Goal: Transaction & Acquisition: Book appointment/travel/reservation

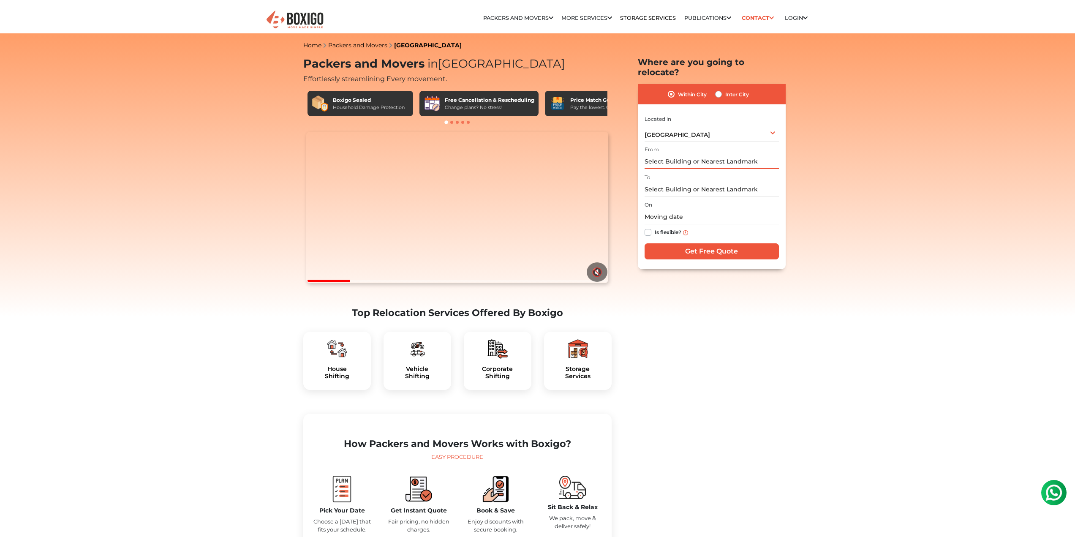
click at [706, 154] on input "text" at bounding box center [712, 161] width 134 height 15
click at [680, 184] on input "text" at bounding box center [712, 189] width 134 height 15
click at [726, 89] on label "Inter City" at bounding box center [738, 94] width 24 height 10
click at [719, 89] on input "Inter City" at bounding box center [718, 93] width 7 height 8
radio input "true"
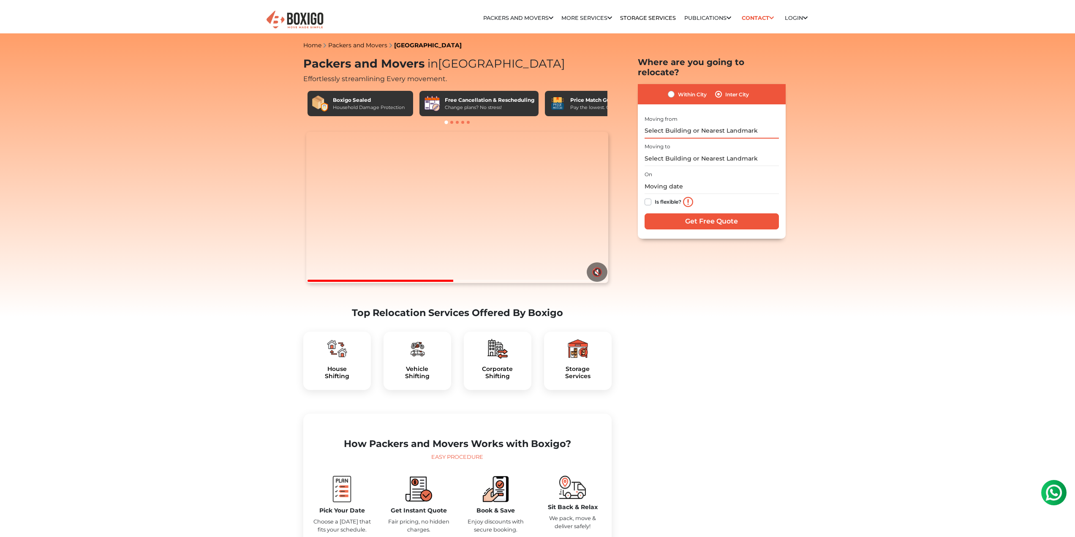
click at [679, 124] on input "text" at bounding box center [712, 131] width 134 height 15
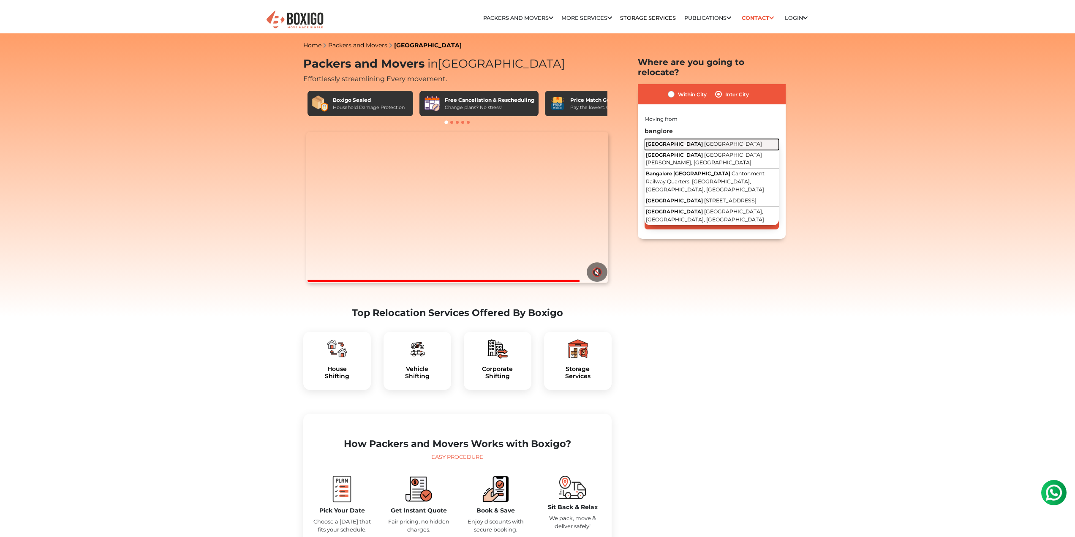
click at [704, 141] on span "[GEOGRAPHIC_DATA]" at bounding box center [733, 144] width 58 height 6
type input "[GEOGRAPHIC_DATA], [GEOGRAPHIC_DATA]"
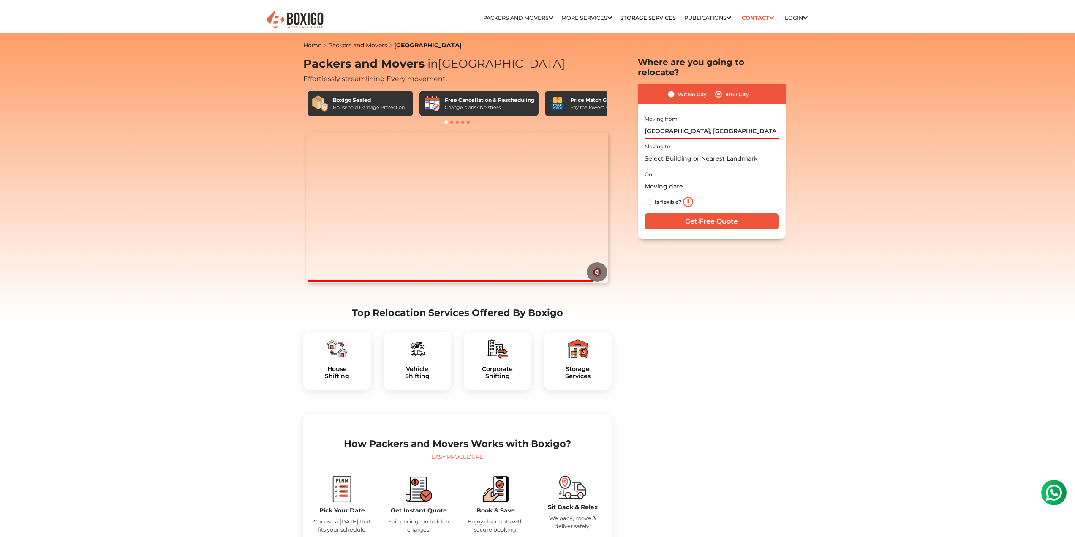
click at [677, 141] on div "Moving to" at bounding box center [712, 153] width 134 height 25
click at [674, 151] on input "text" at bounding box center [712, 158] width 134 height 15
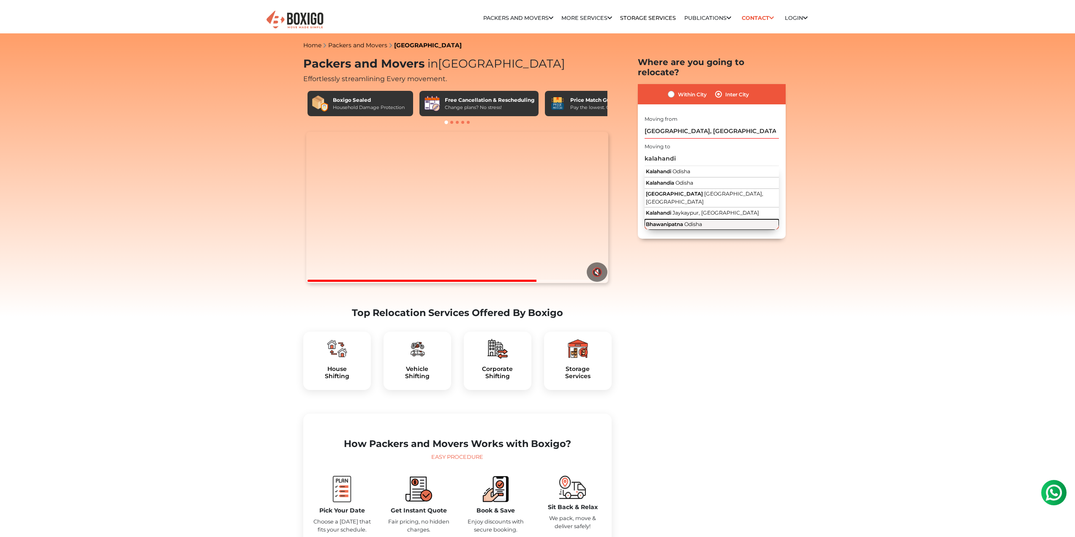
click at [686, 221] on span "Odisha" at bounding box center [694, 224] width 18 height 6
type input "Bhawanipatna, [GEOGRAPHIC_DATA]"
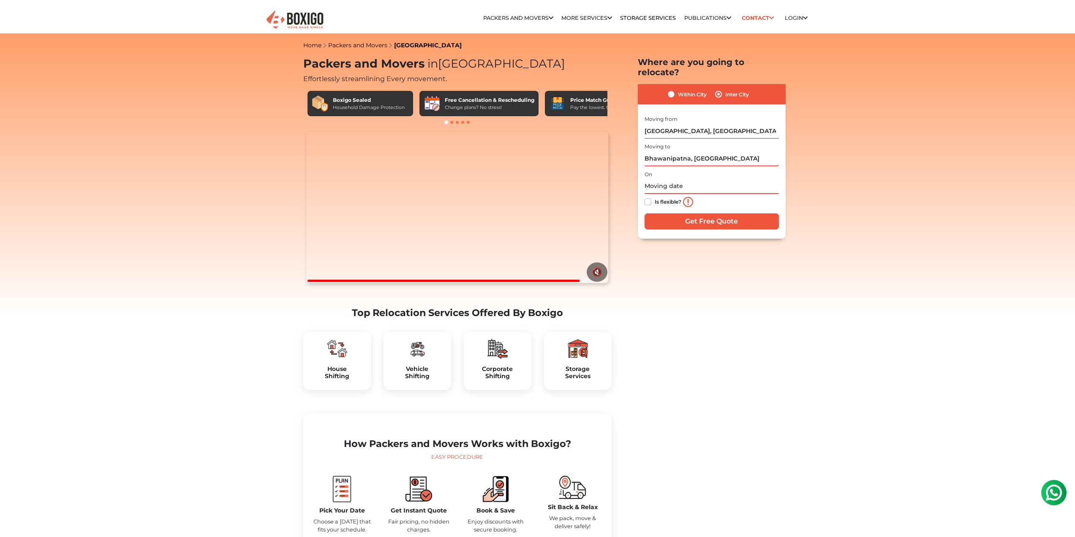
click at [663, 179] on input "text" at bounding box center [712, 186] width 134 height 15
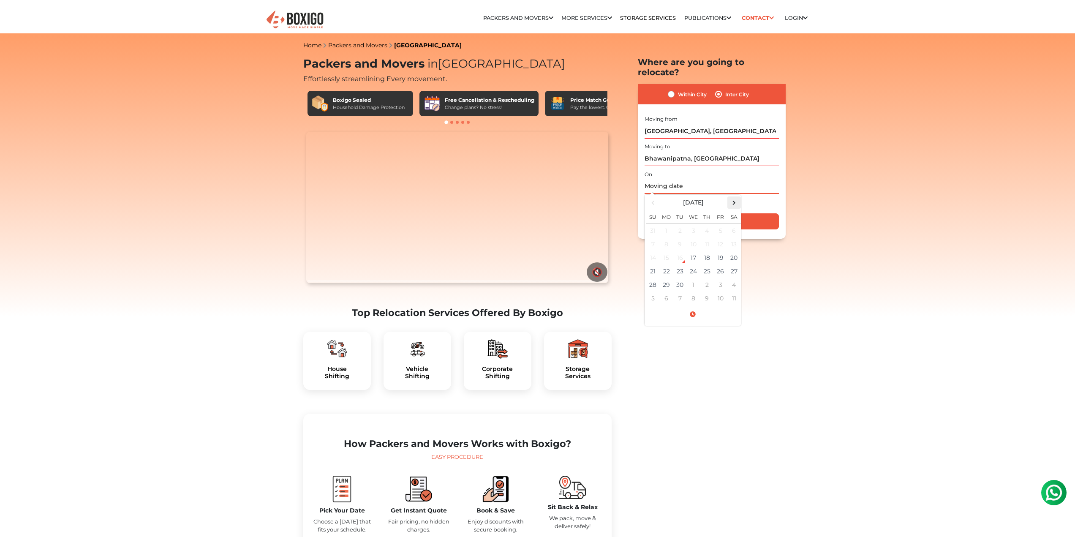
click at [731, 197] on span at bounding box center [734, 202] width 11 height 11
click at [651, 251] on td "12" at bounding box center [654, 258] width 14 height 14
type input "10/12/2025 12:00 AM"
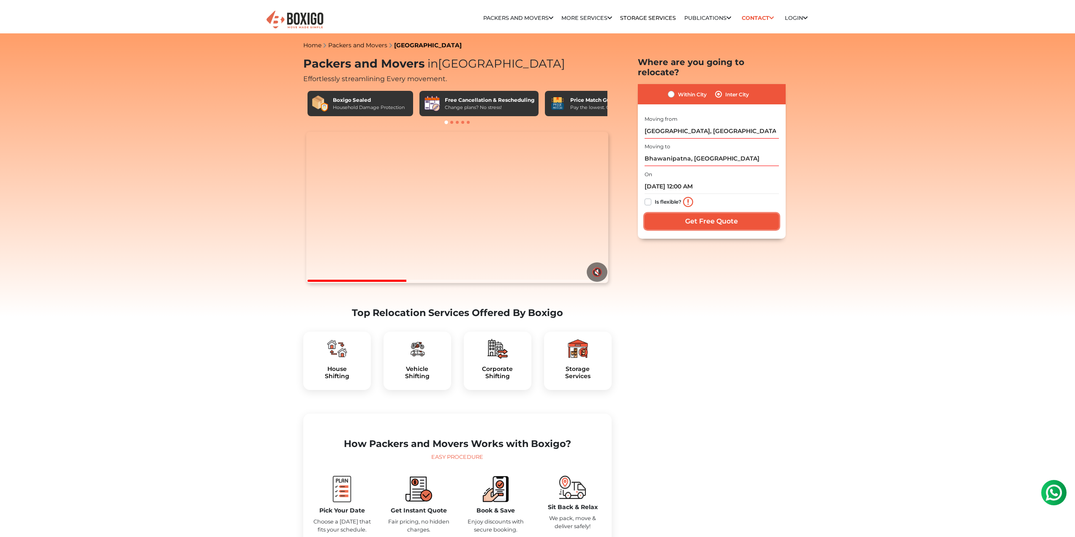
click at [720, 213] on input "Get Free Quote" at bounding box center [712, 221] width 134 height 16
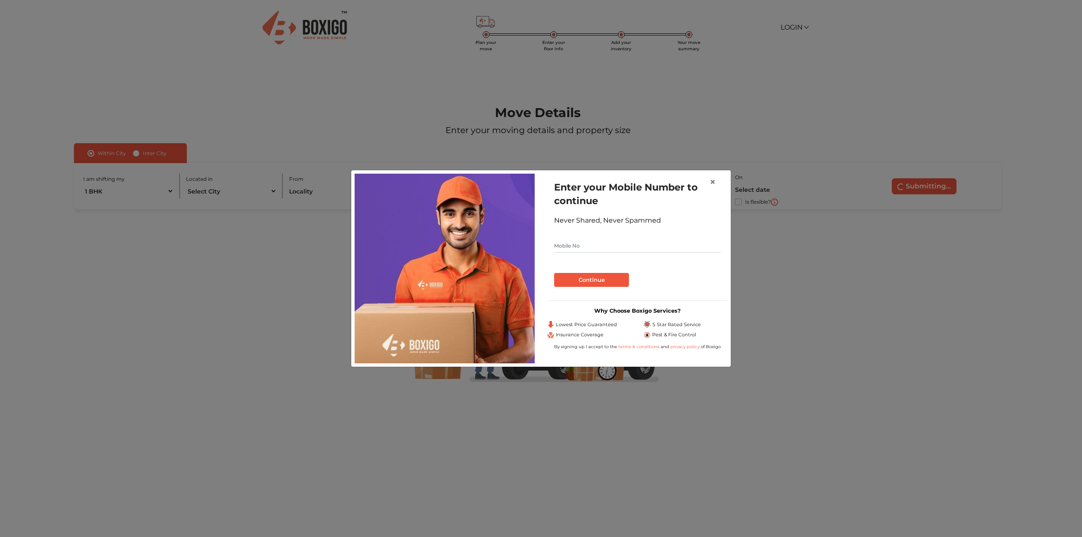
click at [613, 244] on input "text" at bounding box center [637, 246] width 166 height 14
type input "9178691756"
click at [606, 281] on button "Continue" at bounding box center [591, 280] width 75 height 14
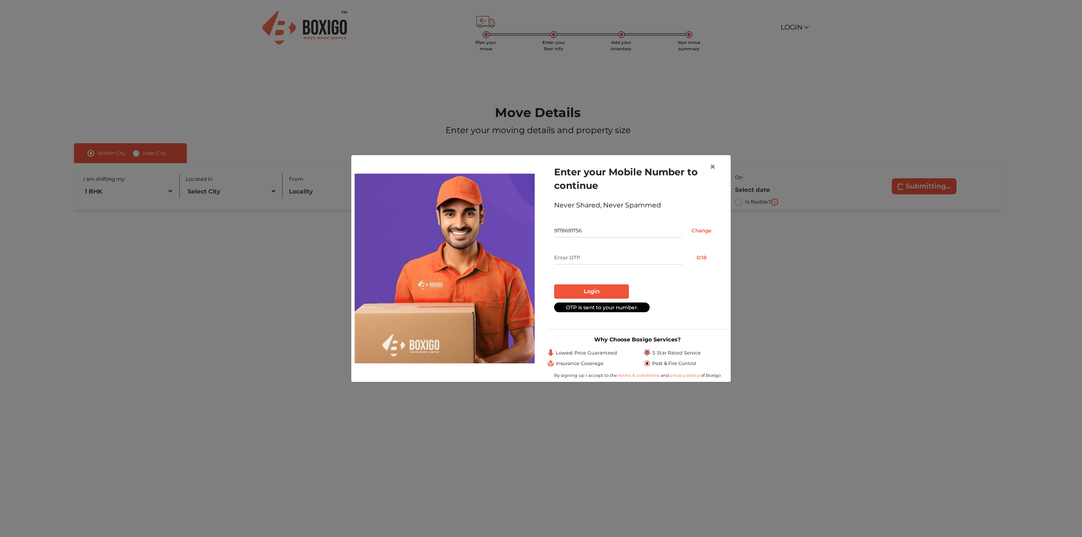
click at [575, 258] on input "text" at bounding box center [618, 258] width 128 height 14
click at [570, 257] on input "text" at bounding box center [618, 258] width 128 height 14
click at [568, 259] on input "text" at bounding box center [618, 258] width 128 height 14
click at [585, 256] on input "text" at bounding box center [618, 258] width 128 height 14
click at [583, 259] on input "text" at bounding box center [618, 258] width 128 height 14
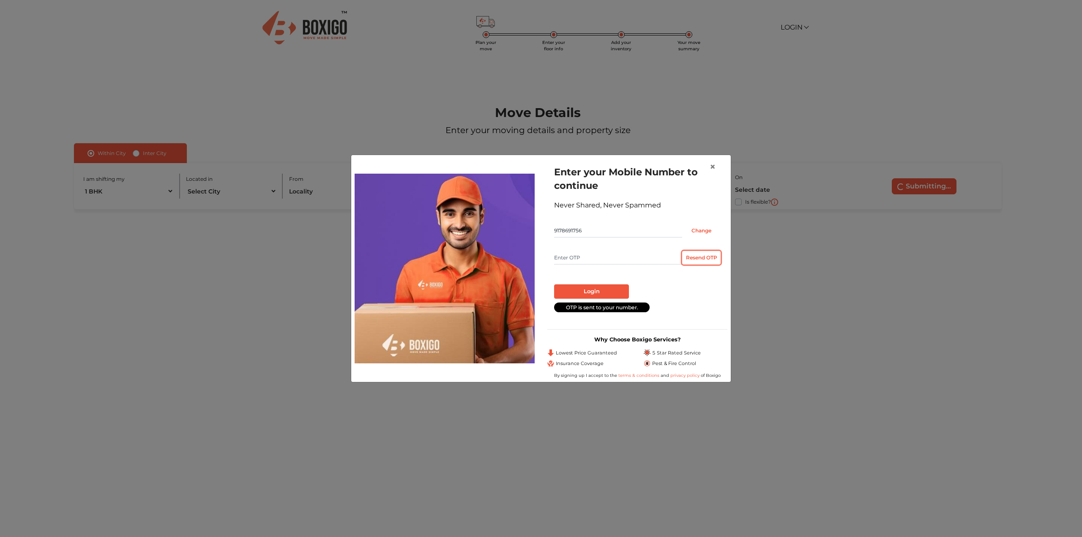
click at [694, 257] on button "Resend OTP" at bounding box center [701, 258] width 38 height 14
click at [596, 259] on input "text" at bounding box center [618, 258] width 128 height 14
type input "3870"
drag, startPoint x: 601, startPoint y: 290, endPoint x: 676, endPoint y: 295, distance: 74.5
click at [601, 290] on button "Login" at bounding box center [591, 291] width 75 height 14
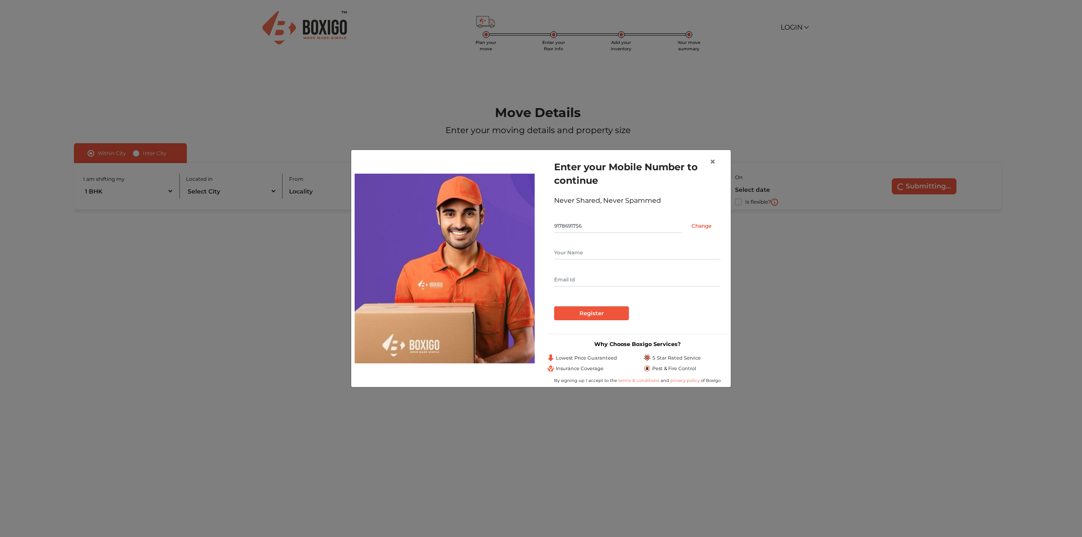
click at [586, 253] on input "text" at bounding box center [637, 253] width 166 height 14
type input "[PERSON_NAME]"
type input "[PERSON_NAME][EMAIL_ADDRESS][DOMAIN_NAME]"
click at [615, 312] on input "Register" at bounding box center [591, 313] width 75 height 14
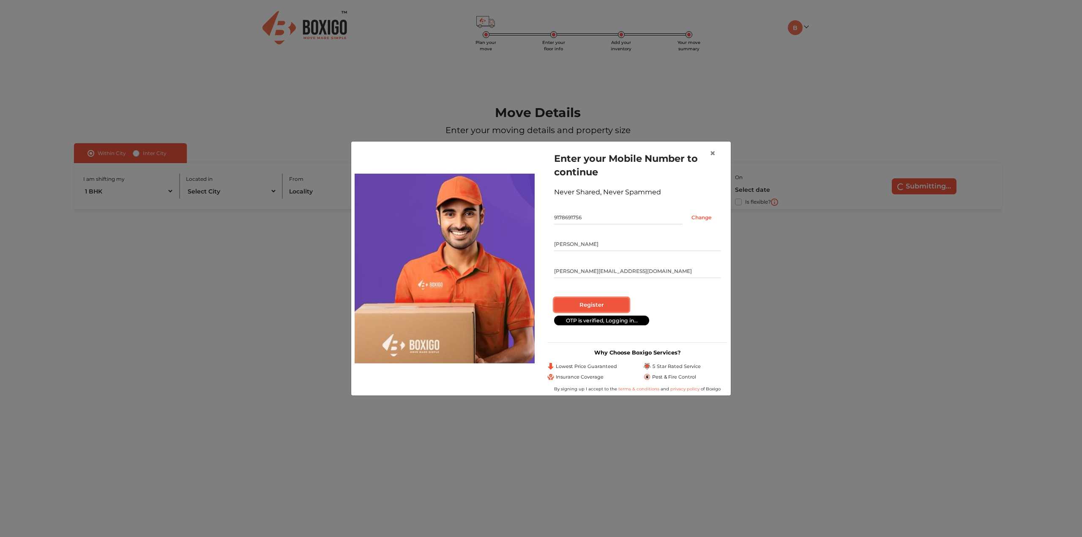
radio input "false"
radio input "true"
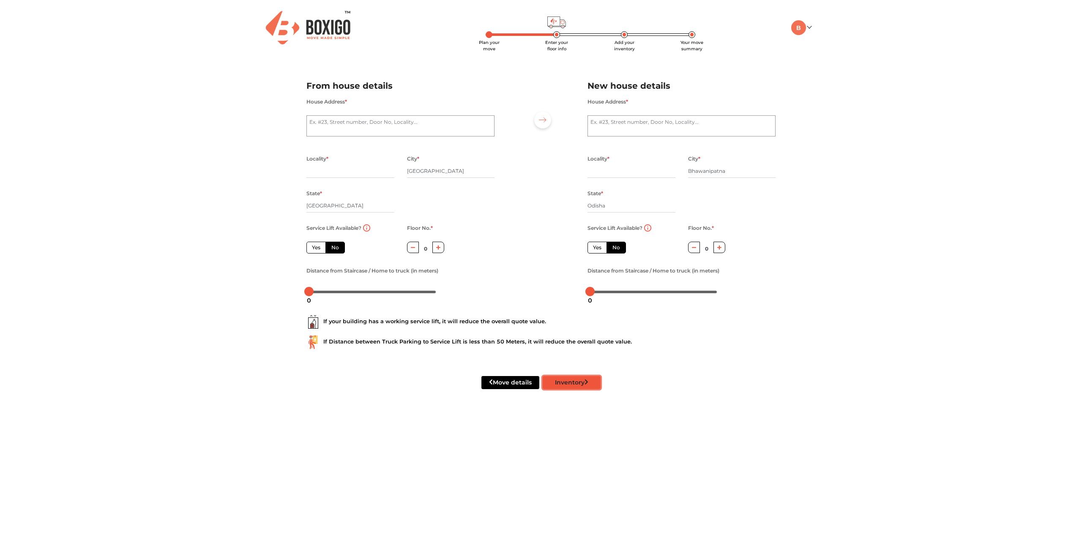
click at [577, 379] on button "Inventory" at bounding box center [572, 382] width 58 height 13
radio input "true"
click at [354, 125] on textarea "House Address *" at bounding box center [400, 125] width 188 height 21
click at [811, 28] on link at bounding box center [801, 27] width 20 height 8
click at [835, 69] on link "Make Estimate" at bounding box center [825, 71] width 68 height 16
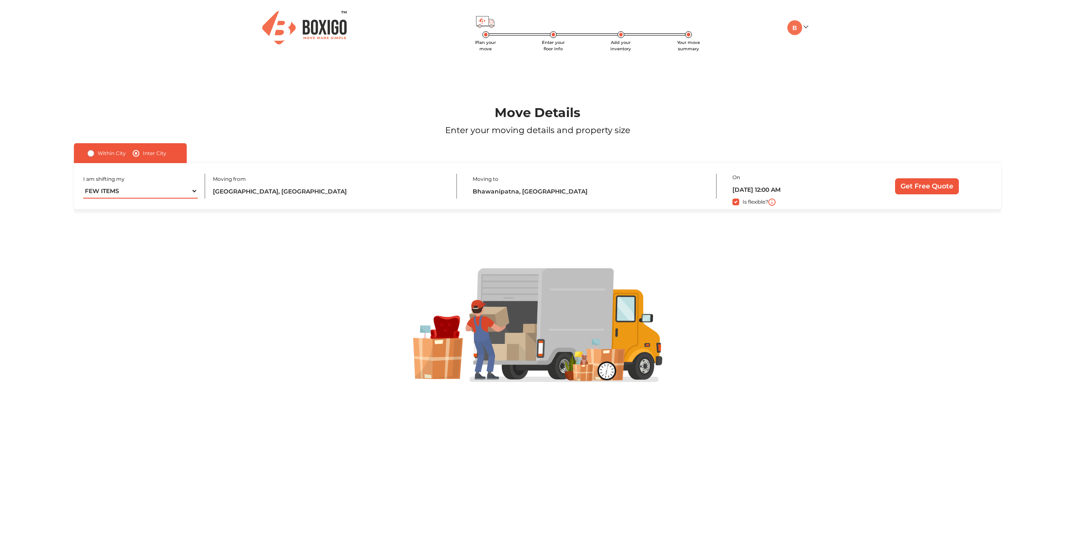
click at [189, 191] on select "1 BHK 2 BHK 3 BHK 3 + BHK FEW ITEMS" at bounding box center [140, 191] width 115 height 15
click at [83, 184] on select "1 BHK 2 BHK 3 BHK 3 + BHK FEW ITEMS" at bounding box center [140, 191] width 115 height 15
click at [258, 237] on div at bounding box center [538, 325] width 1002 height 233
click at [925, 187] on input "Get Free Quote" at bounding box center [927, 186] width 64 height 16
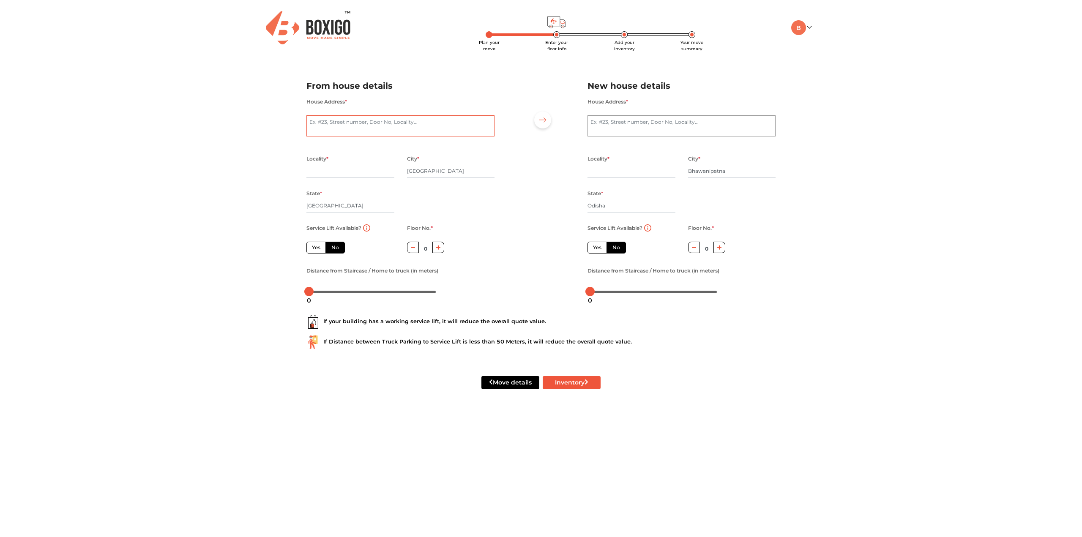
click at [322, 119] on textarea "House Address *" at bounding box center [400, 125] width 188 height 21
type textarea "K"
radio input "true"
type textarea "KR R"
radio input "true"
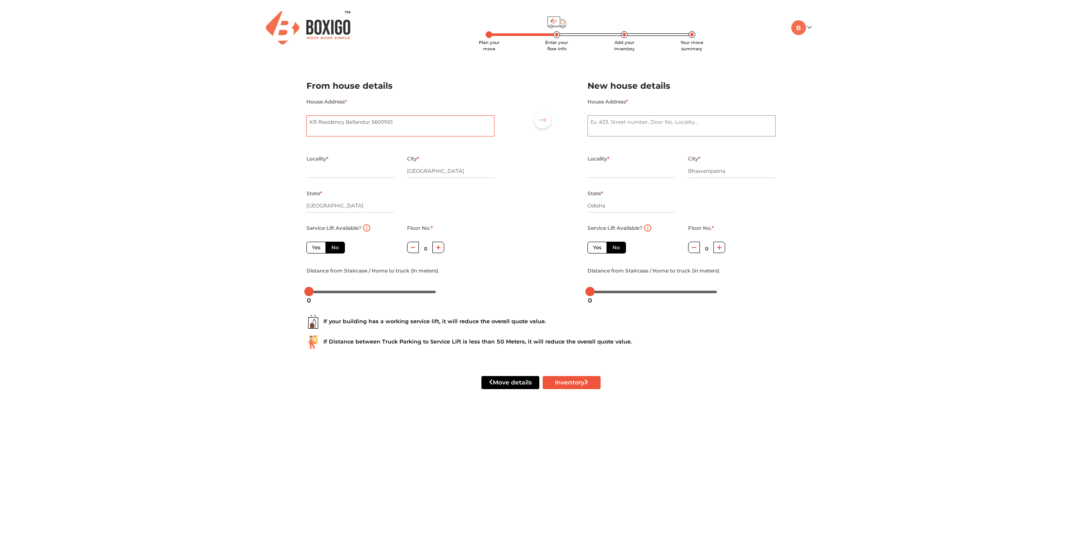
type textarea "KR Residency Bellandur 5600100"
click at [508, 159] on div at bounding box center [541, 185] width 80 height 233
click at [348, 170] on input "text" at bounding box center [350, 171] width 88 height 14
type input "B"
radio input "true"
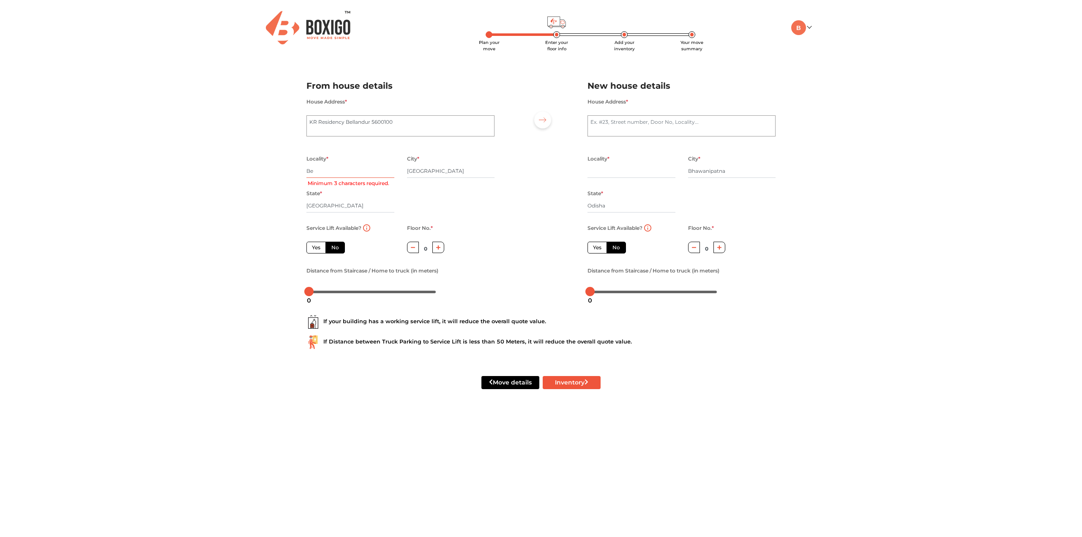
type input "Bel"
radio input "true"
type input "Bellandur 4"
radio input "true"
type input "Bellandur 4th cross"
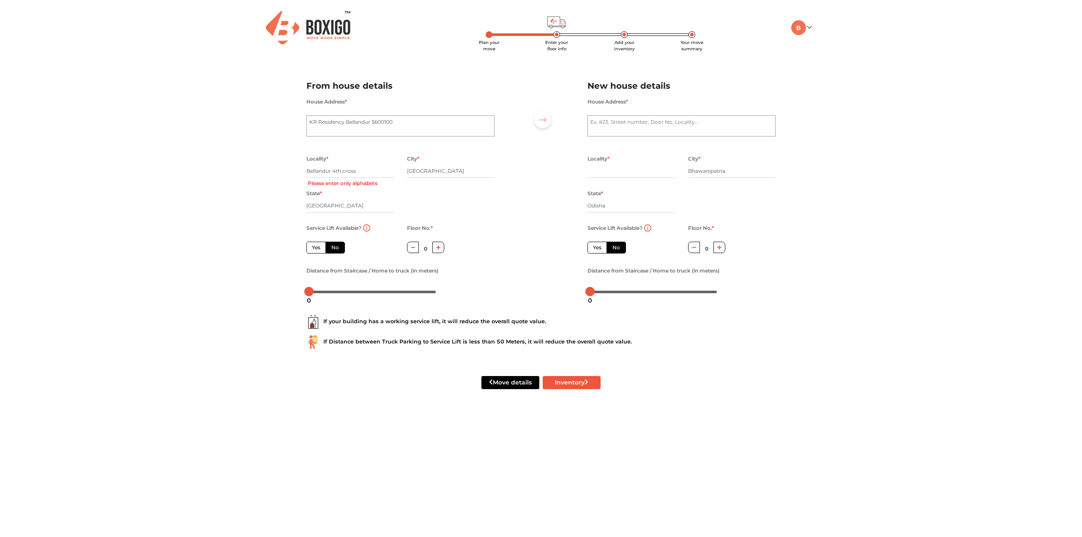
click at [406, 194] on div "Locality * [GEOGRAPHIC_DATA] 4th cross Please enter only alphabets City * [GEOG…" at bounding box center [400, 187] width 201 height 69
click at [420, 170] on input "[GEOGRAPHIC_DATA]" at bounding box center [451, 171] width 88 height 14
click at [401, 201] on div "Locality * [GEOGRAPHIC_DATA] 4th cross Please enter only alphabets City * [GEOG…" at bounding box center [400, 187] width 201 height 69
click at [338, 250] on label "No" at bounding box center [334, 248] width 19 height 12
click at [337, 249] on input "No" at bounding box center [333, 246] width 5 height 5
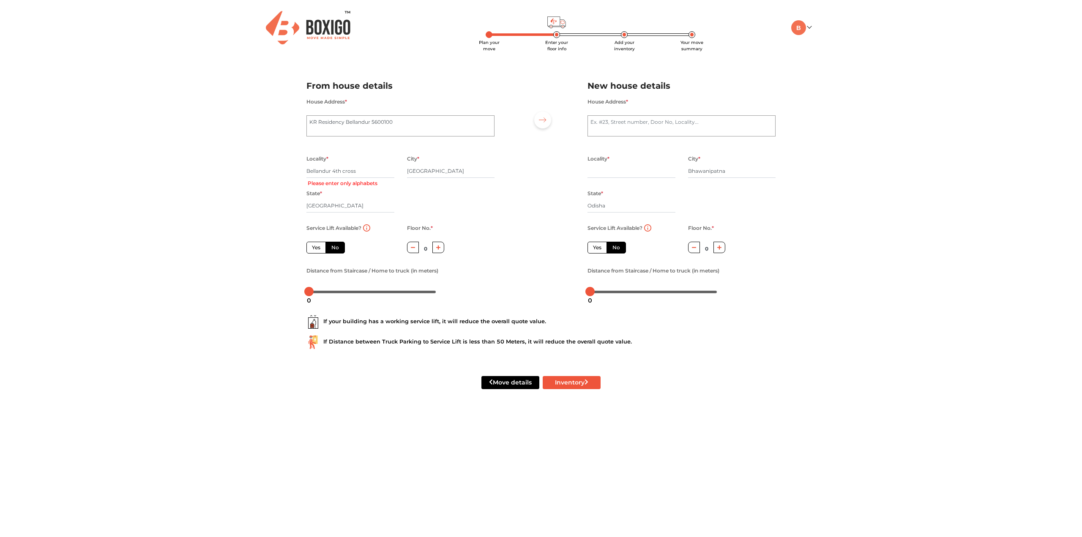
click at [611, 115] on div "House Address *" at bounding box center [681, 121] width 188 height 50
click at [609, 121] on textarea "House Address *" at bounding box center [681, 125] width 188 height 21
radio input "true"
type textarea "Su"
radio input "true"
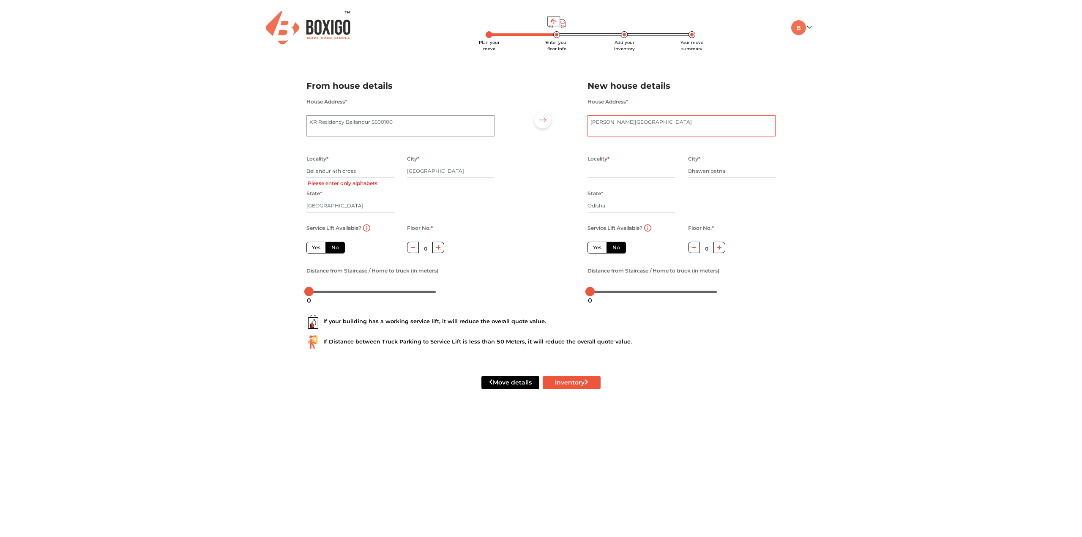
type textarea "[PERSON_NAME][GEOGRAPHIC_DATA]"
click at [531, 160] on div at bounding box center [541, 185] width 80 height 233
click at [625, 173] on input "text" at bounding box center [631, 171] width 88 height 14
radio input "true"
type input "Sr"
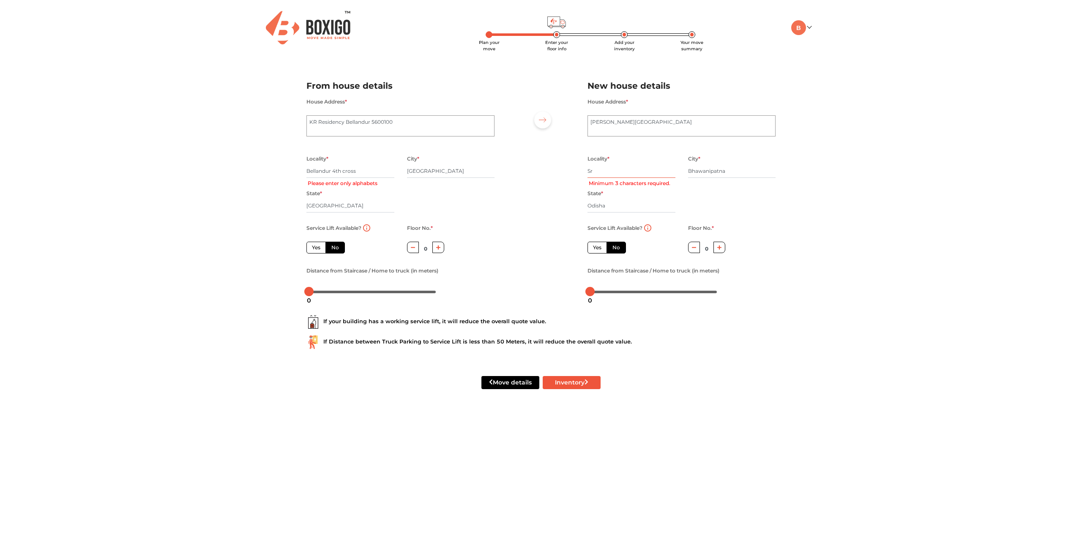
radio input "true"
type input "[GEOGRAPHIC_DATA]"
click at [576, 195] on div at bounding box center [541, 185] width 80 height 233
click at [573, 382] on button "Inventory" at bounding box center [572, 382] width 58 height 13
radio input "true"
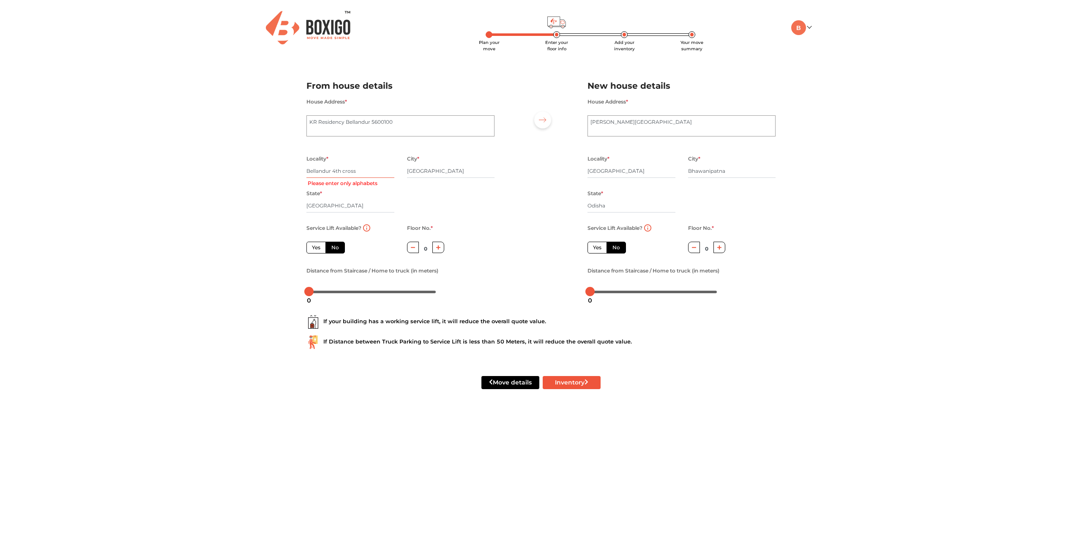
drag, startPoint x: 334, startPoint y: 170, endPoint x: 383, endPoint y: 174, distance: 49.6
click at [383, 174] on input "Bellandur 4th cross" at bounding box center [350, 171] width 88 height 14
type input "Bellandur \"
radio input "true"
click at [407, 208] on div "Locality * Bellandur \ Please enter only alphabets City * [GEOGRAPHIC_DATA] Sta…" at bounding box center [400, 187] width 201 height 69
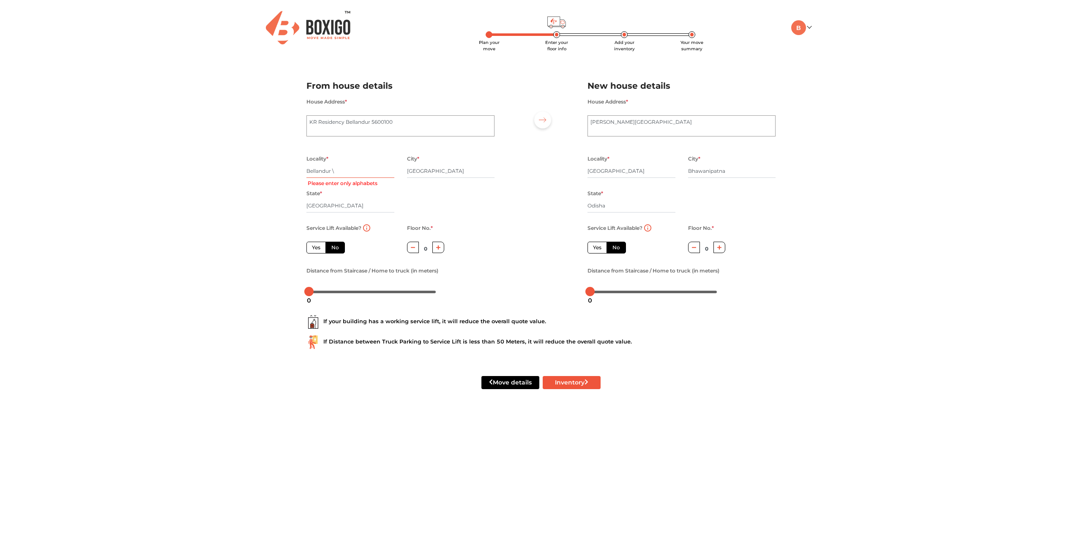
click at [350, 172] on input "Bellandur \" at bounding box center [350, 171] width 88 height 14
type input "Bellandur"
radio input "true"
type input "Bellandur"
click at [570, 384] on button "Inventory" at bounding box center [572, 382] width 58 height 13
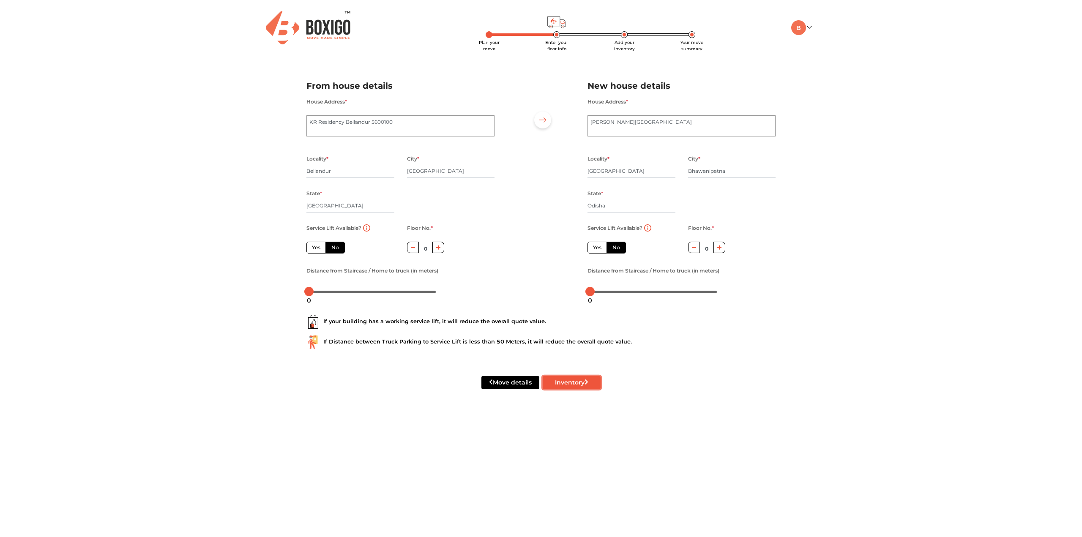
radio input "true"
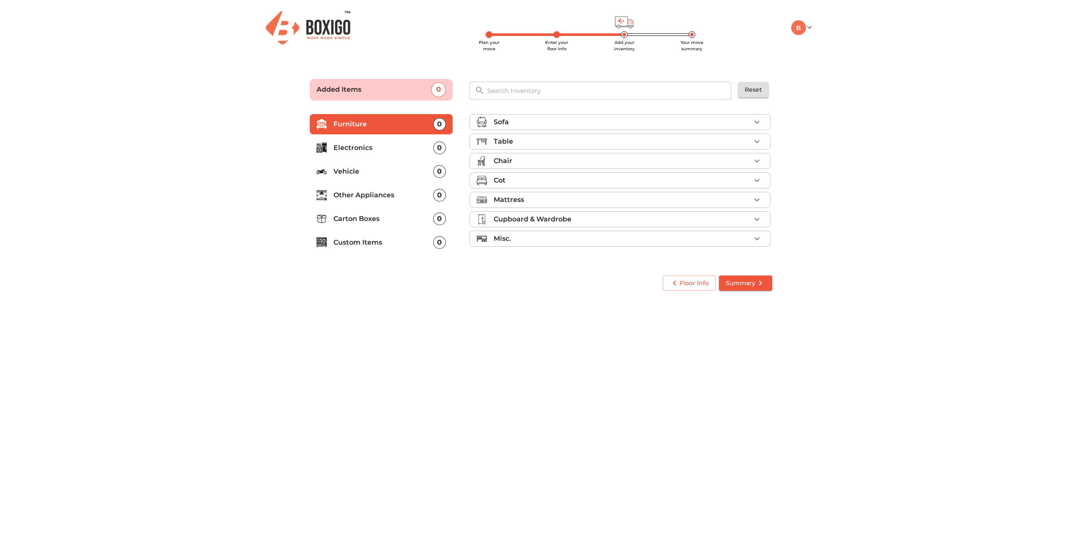
click at [655, 142] on div "Table" at bounding box center [622, 141] width 257 height 10
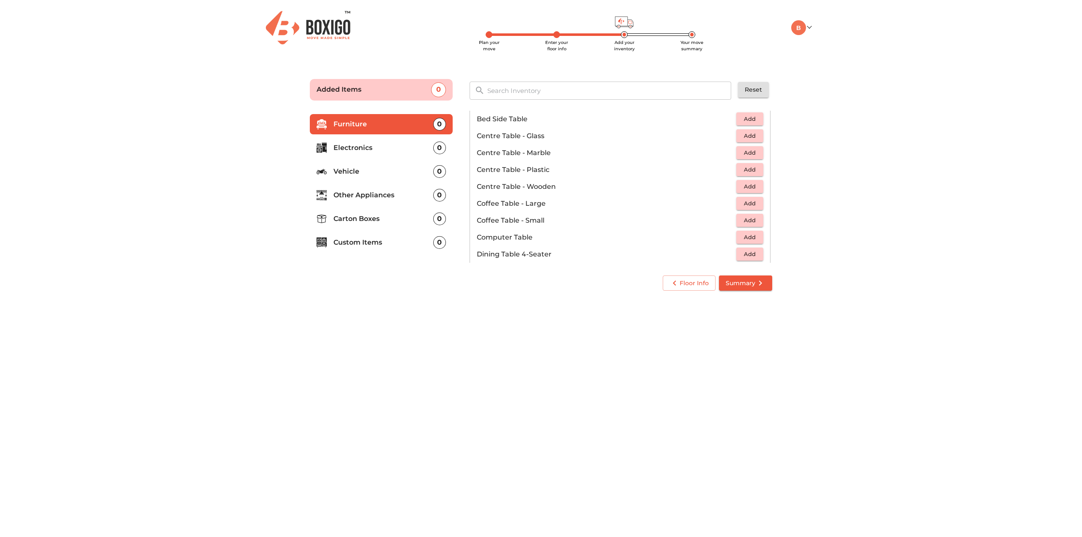
click at [741, 237] on span "Add" at bounding box center [749, 237] width 19 height 10
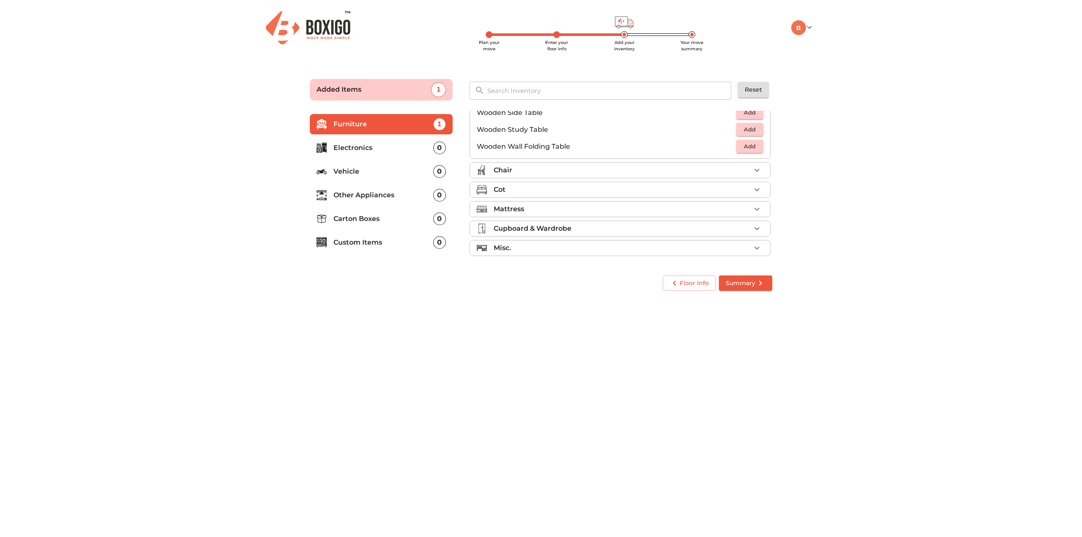
click at [758, 173] on button "button" at bounding box center [757, 170] width 13 height 13
click at [743, 149] on span "Add" at bounding box center [749, 149] width 19 height 10
click at [752, 248] on icon "button" at bounding box center [757, 248] width 10 height 10
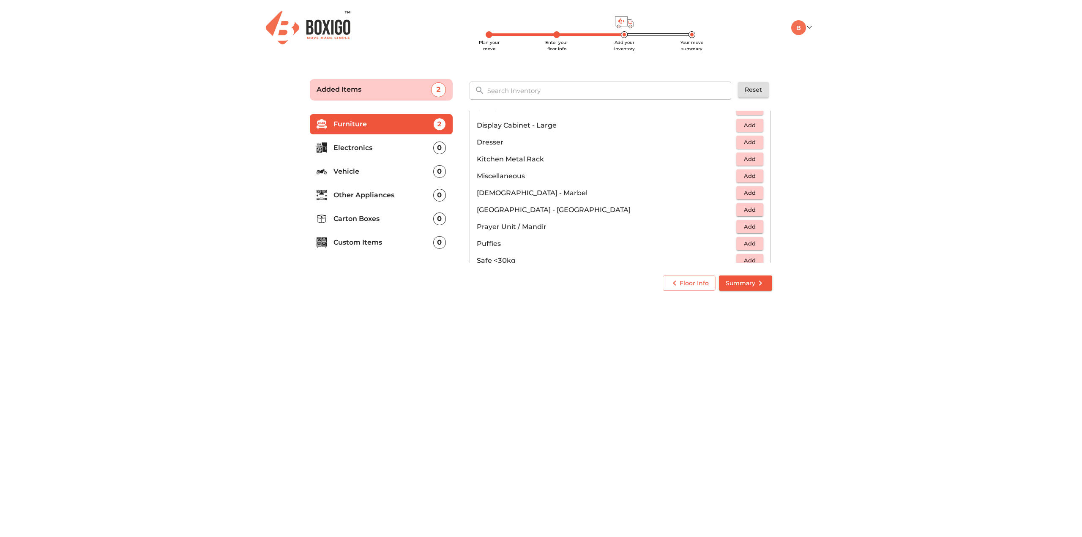
scroll to position [226, 0]
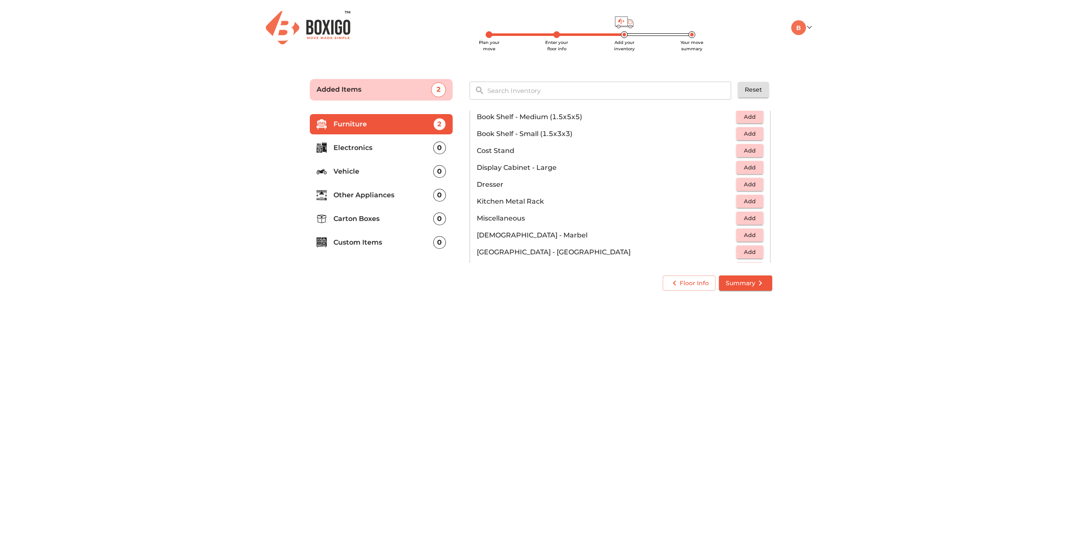
click at [741, 201] on span "Add" at bounding box center [749, 201] width 19 height 10
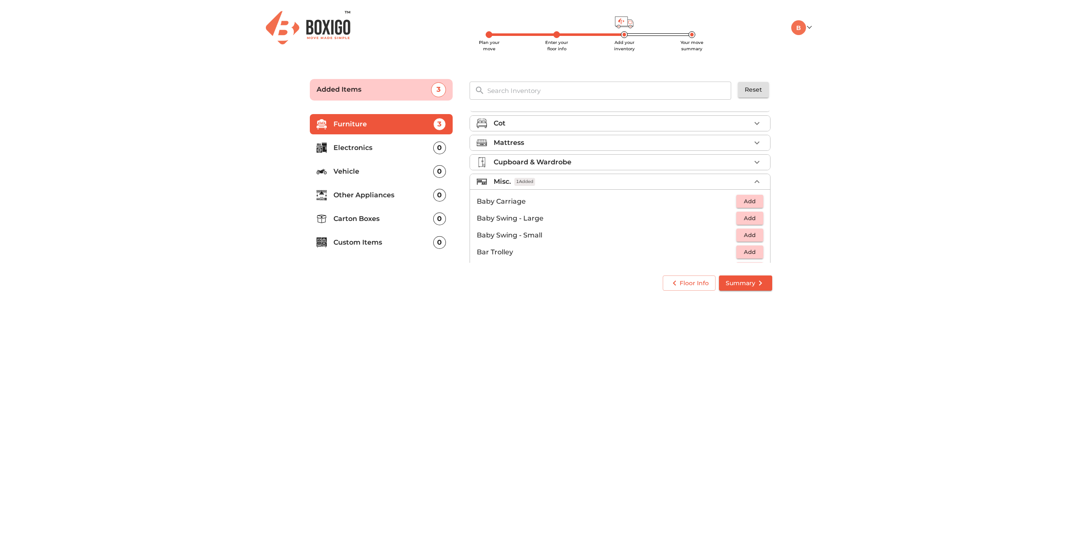
click at [548, 142] on div "Mattress" at bounding box center [622, 143] width 257 height 10
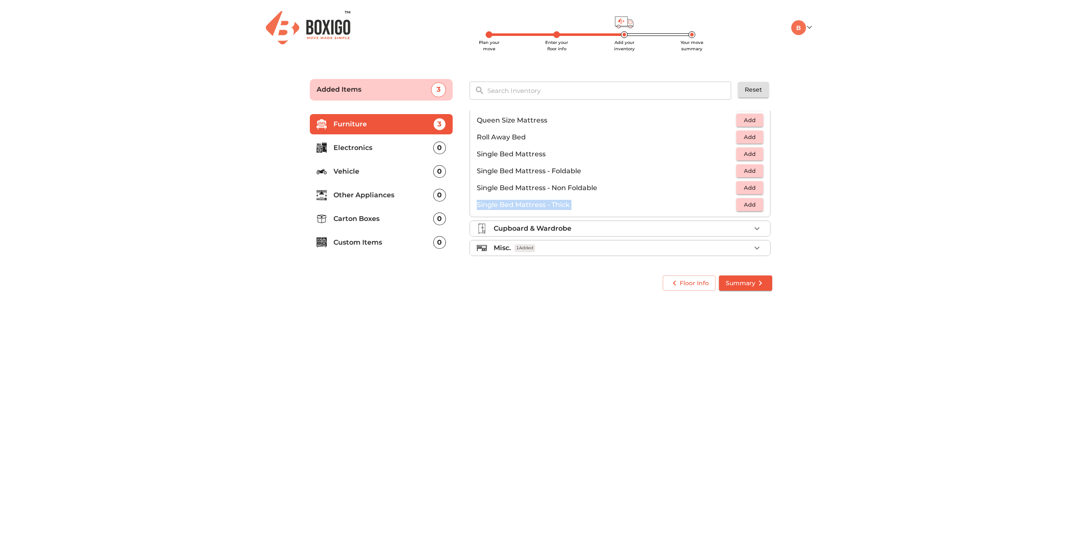
drag, startPoint x: 767, startPoint y: 216, endPoint x: 769, endPoint y: 191, distance: 25.0
click at [769, 192] on div "Sofa Table 1 Added Chair 1 Added Cot Mattress Double Bed Mattress - Foldable Ad…" at bounding box center [620, 187] width 303 height 152
click at [786, 195] on main "Plan your move Enter your floor info Add your inventory Your move summary Added…" at bounding box center [541, 183] width 1082 height 232
drag, startPoint x: 751, startPoint y: 247, endPoint x: 743, endPoint y: 247, distance: 7.2
click at [752, 247] on icon "button" at bounding box center [757, 248] width 10 height 10
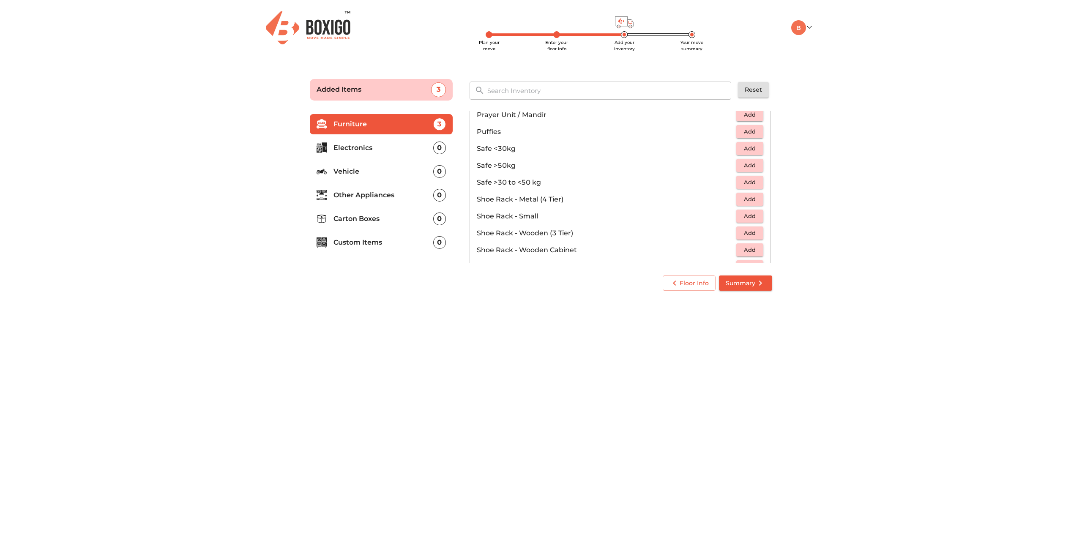
scroll to position [423, 0]
click at [364, 147] on p "Electronics" at bounding box center [383, 148] width 100 height 10
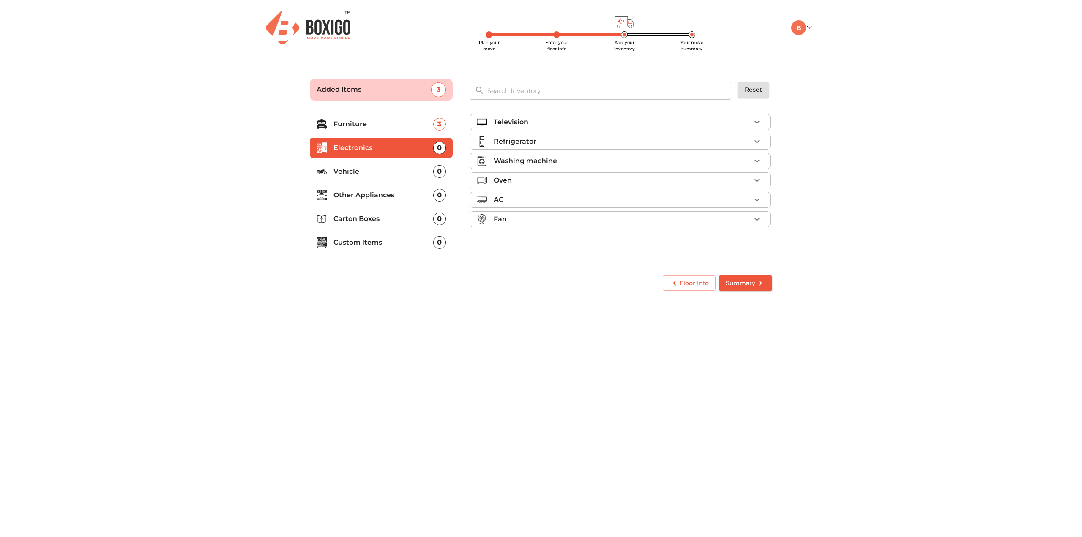
scroll to position [0, 0]
click at [368, 192] on p "Other Appliances" at bounding box center [383, 195] width 100 height 10
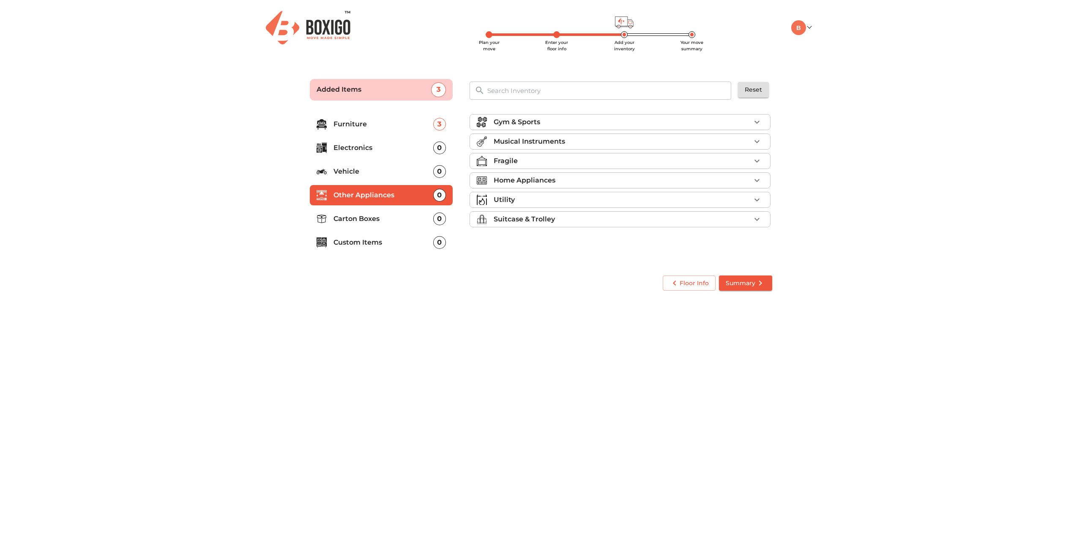
click at [757, 178] on icon "button" at bounding box center [757, 180] width 10 height 10
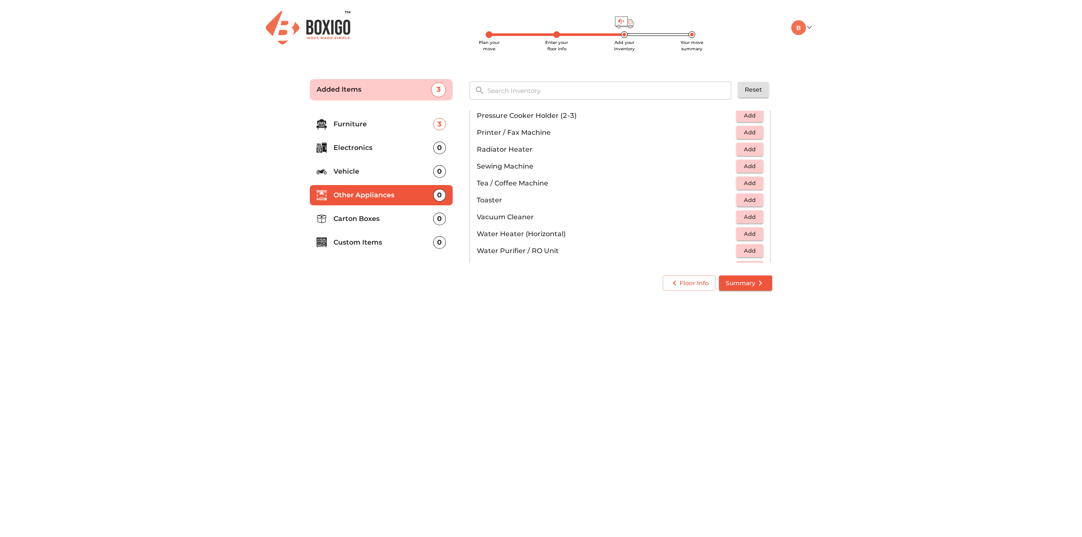
scroll to position [587, 0]
click at [576, 224] on div "Utility" at bounding box center [622, 229] width 257 height 10
click at [375, 221] on p "Carton Boxes" at bounding box center [383, 219] width 100 height 10
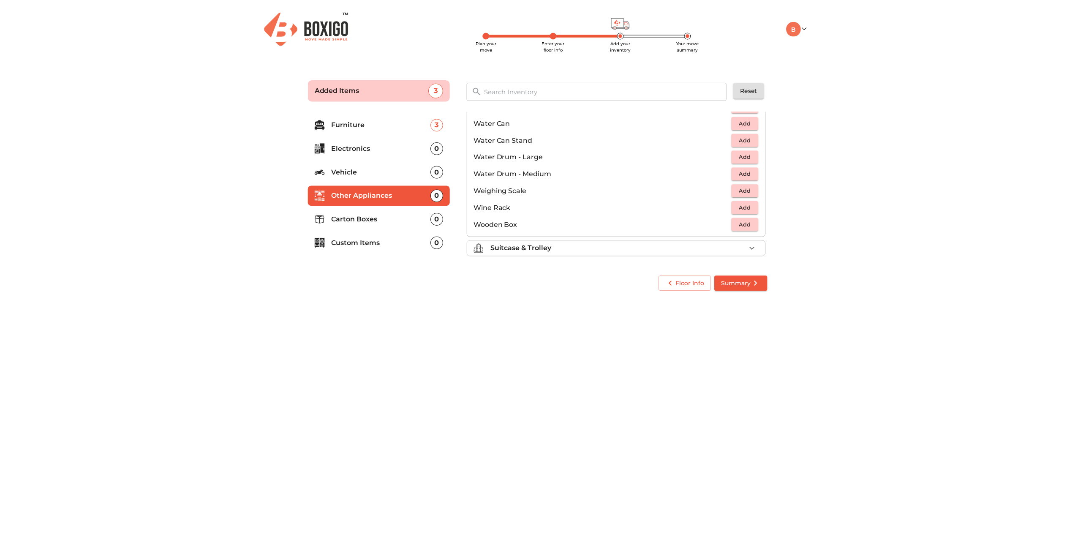
scroll to position [0, 0]
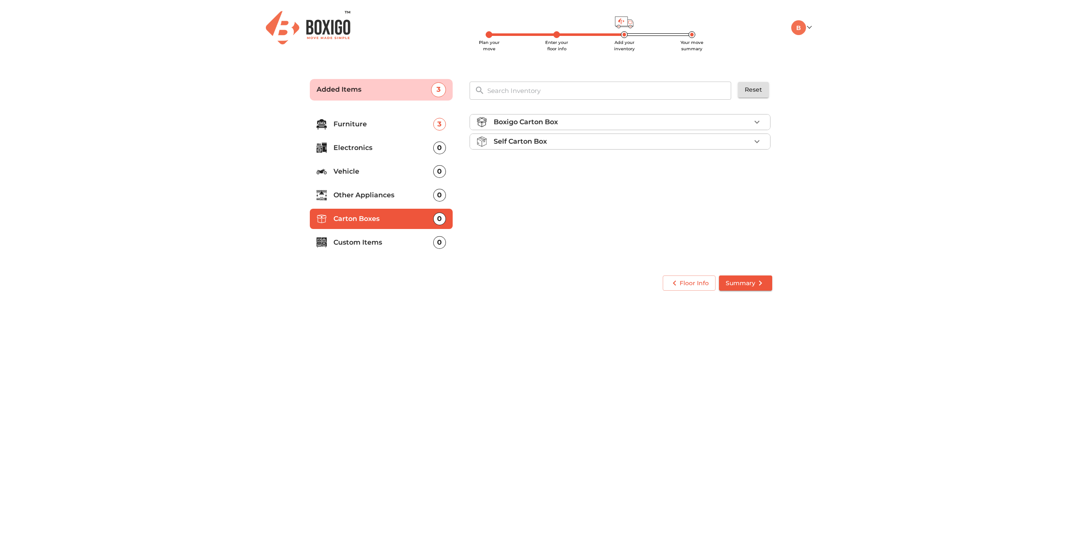
click at [709, 121] on div "Boxigo Carton Box" at bounding box center [622, 122] width 257 height 10
click at [633, 167] on div "Self Carton Box" at bounding box center [622, 166] width 257 height 10
click at [624, 141] on div "Self Carton Box" at bounding box center [622, 141] width 257 height 10
click at [628, 125] on div "Boxigo Carton Box" at bounding box center [622, 122] width 257 height 10
click at [748, 142] on span "Add" at bounding box center [749, 142] width 19 height 10
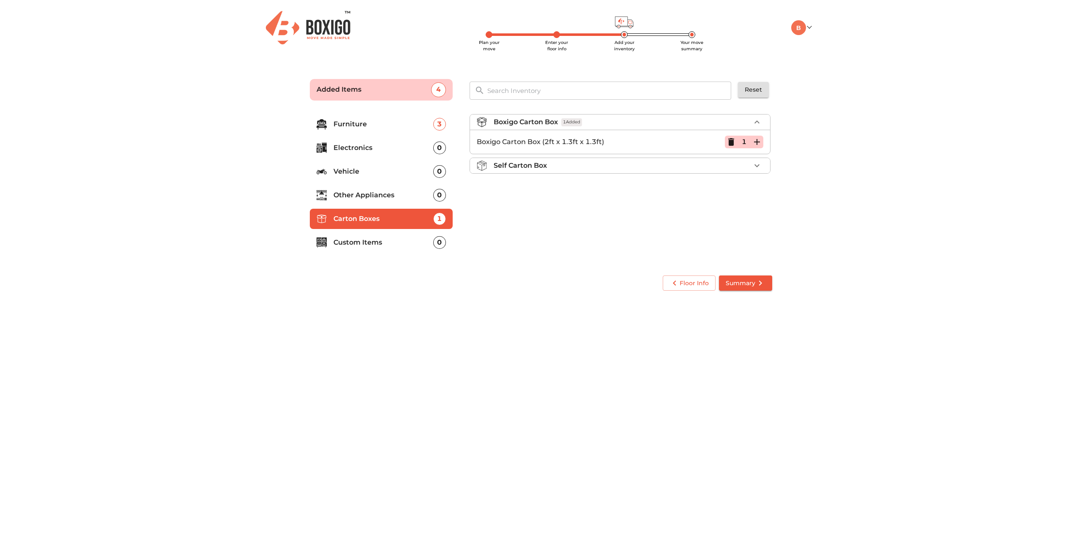
click at [755, 142] on icon "button" at bounding box center [757, 142] width 6 height 6
click at [386, 242] on p "Custom Items" at bounding box center [383, 242] width 100 height 10
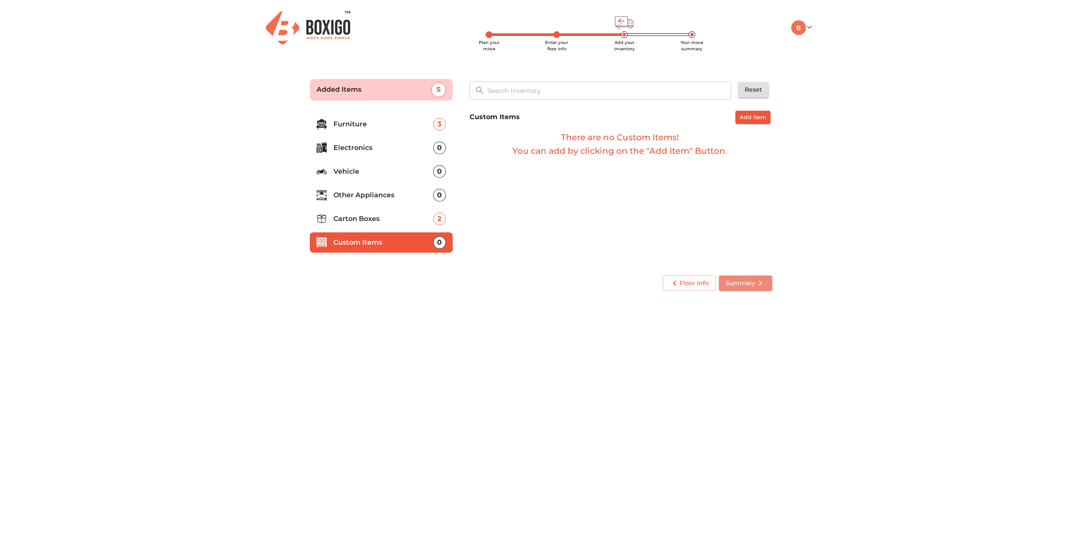
click at [746, 284] on span "Summary" at bounding box center [746, 283] width 40 height 11
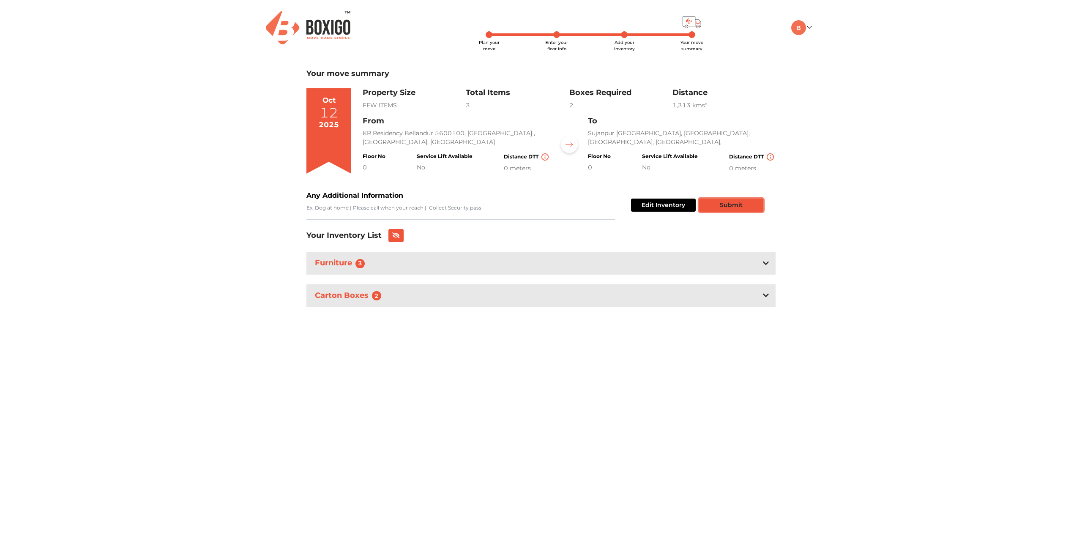
click at [739, 204] on button "Submit" at bounding box center [731, 205] width 64 height 13
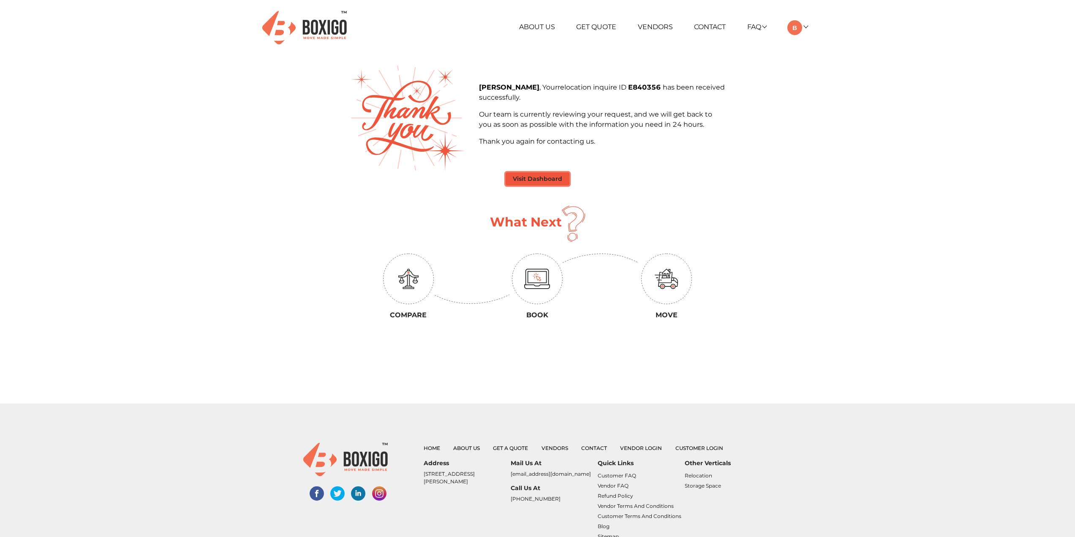
click at [553, 180] on button "Visit Dashboard" at bounding box center [538, 178] width 64 height 13
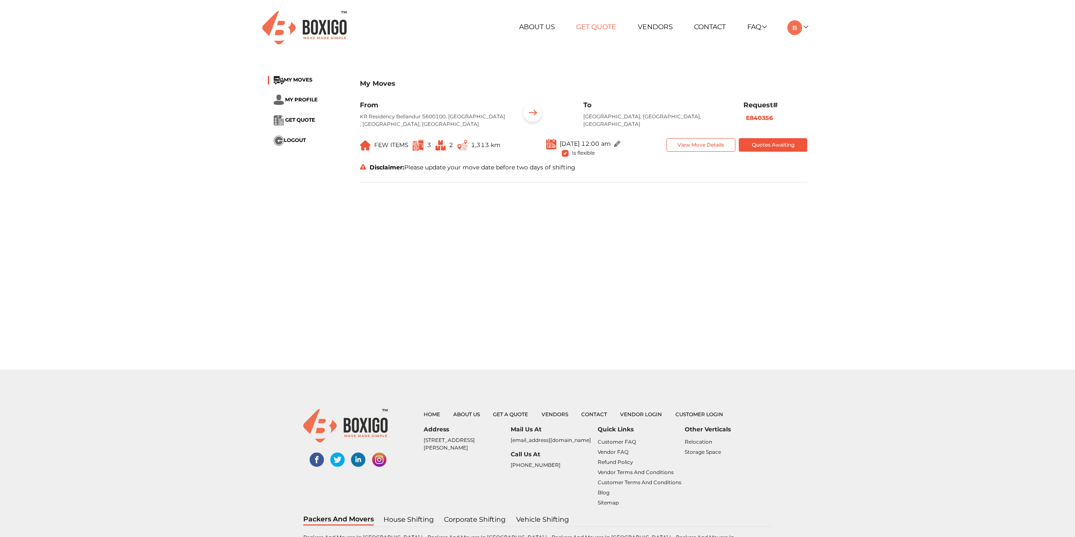
click at [601, 29] on link "Get Quote" at bounding box center [596, 27] width 40 height 8
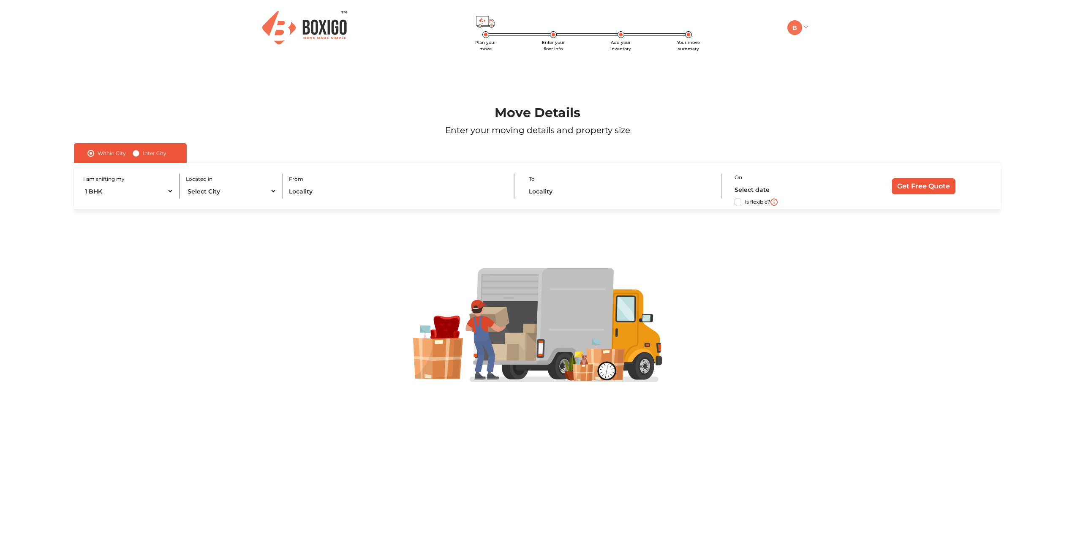
click at [795, 34] on img at bounding box center [795, 27] width 15 height 15
click at [824, 70] on link "Make Estimate" at bounding box center [822, 71] width 68 height 16
click at [817, 66] on link "Make Estimate" at bounding box center [822, 71] width 68 height 16
click at [820, 39] on link "My Moves" at bounding box center [822, 40] width 68 height 16
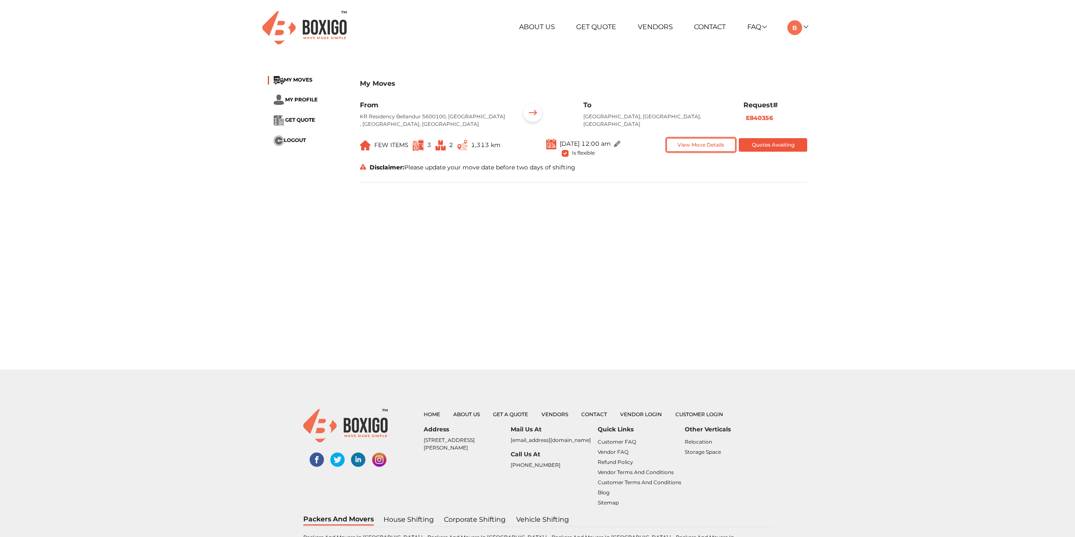
click at [686, 145] on button "View Move Details" at bounding box center [701, 145] width 69 height 14
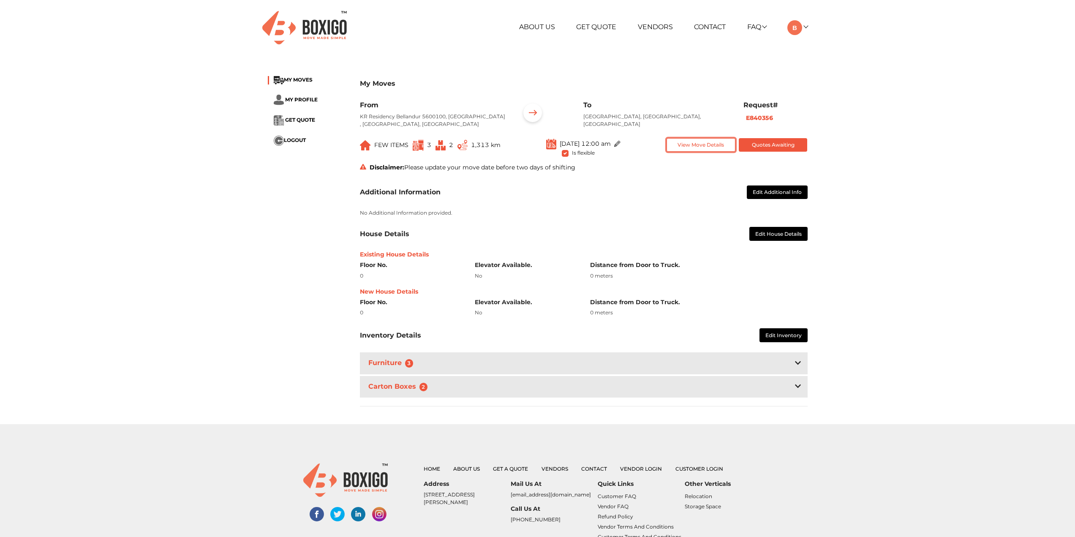
scroll to position [104, 0]
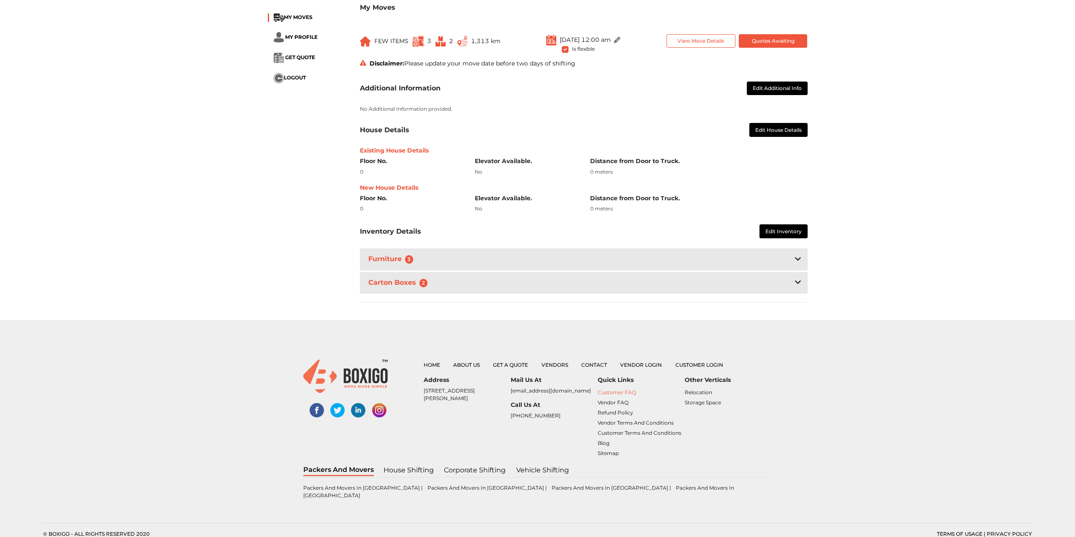
click at [607, 390] on link "Customer FAQ" at bounding box center [617, 392] width 38 height 6
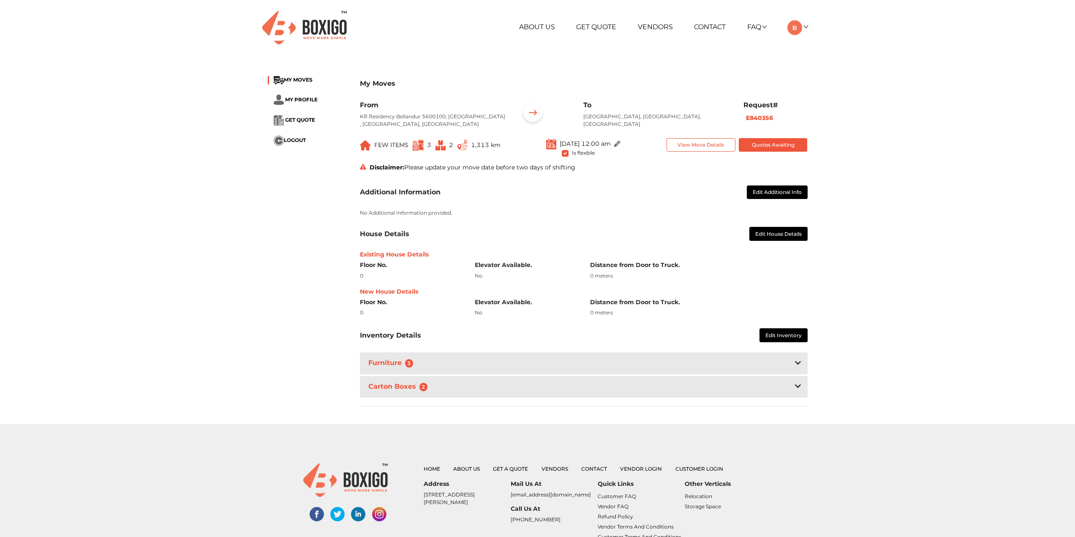
click at [799, 388] on icon at bounding box center [798, 386] width 6 height 7
